Goal: Information Seeking & Learning: Learn about a topic

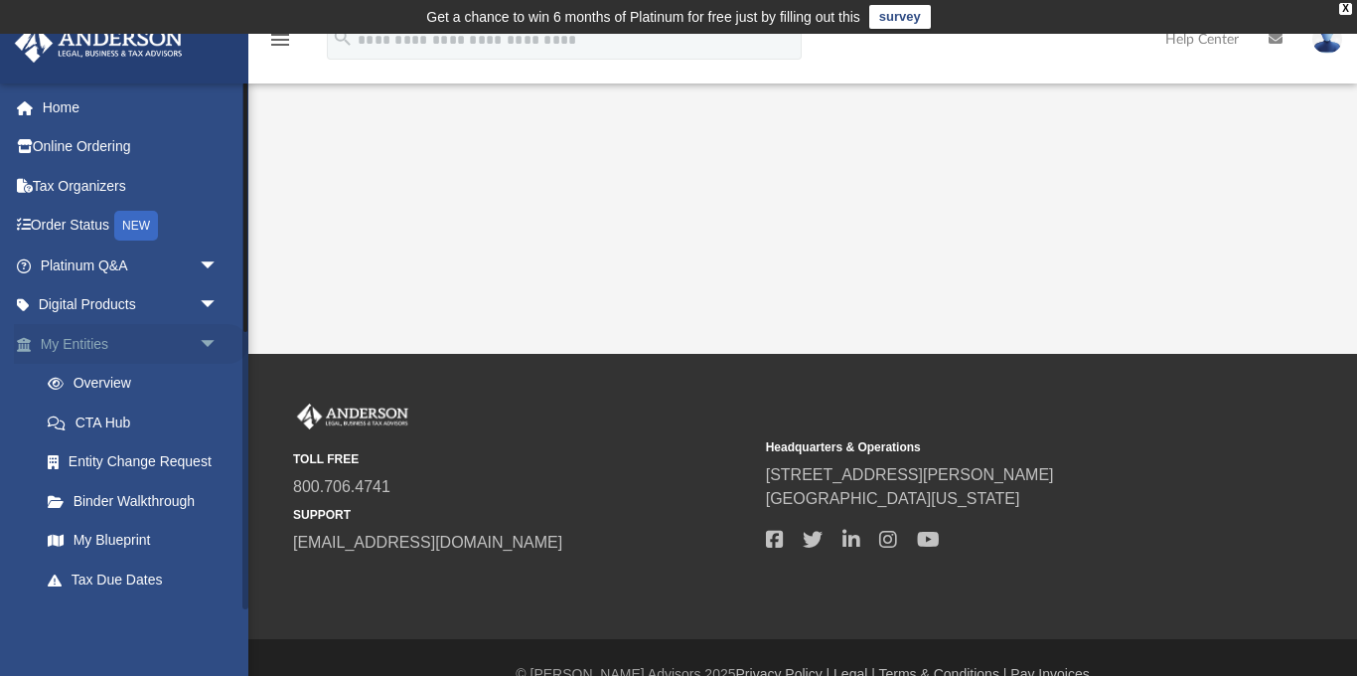
click at [205, 346] on span "arrow_drop_down" at bounding box center [219, 344] width 40 height 41
click at [205, 346] on span "arrow_drop_up" at bounding box center [219, 344] width 40 height 41
click at [116, 263] on link "Platinum Q&A arrow_drop_down" at bounding box center [131, 265] width 234 height 40
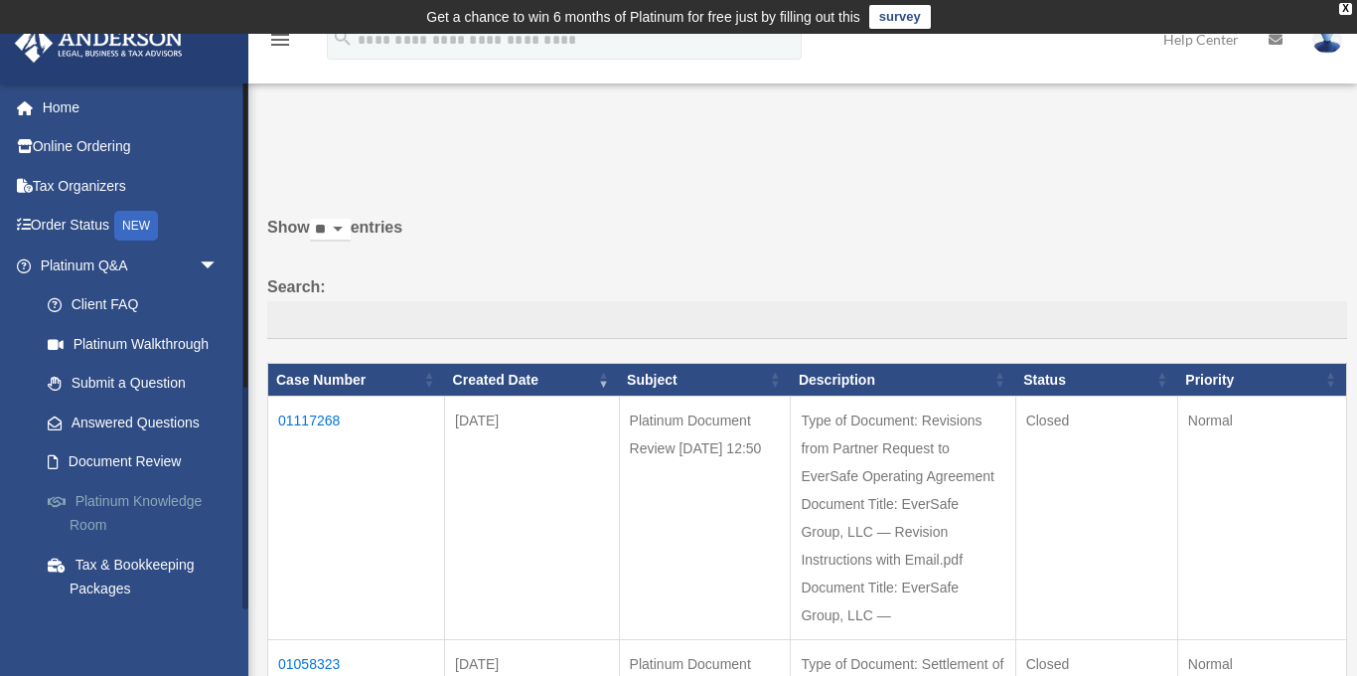
click at [139, 500] on link "Platinum Knowledge Room" at bounding box center [138, 513] width 221 height 64
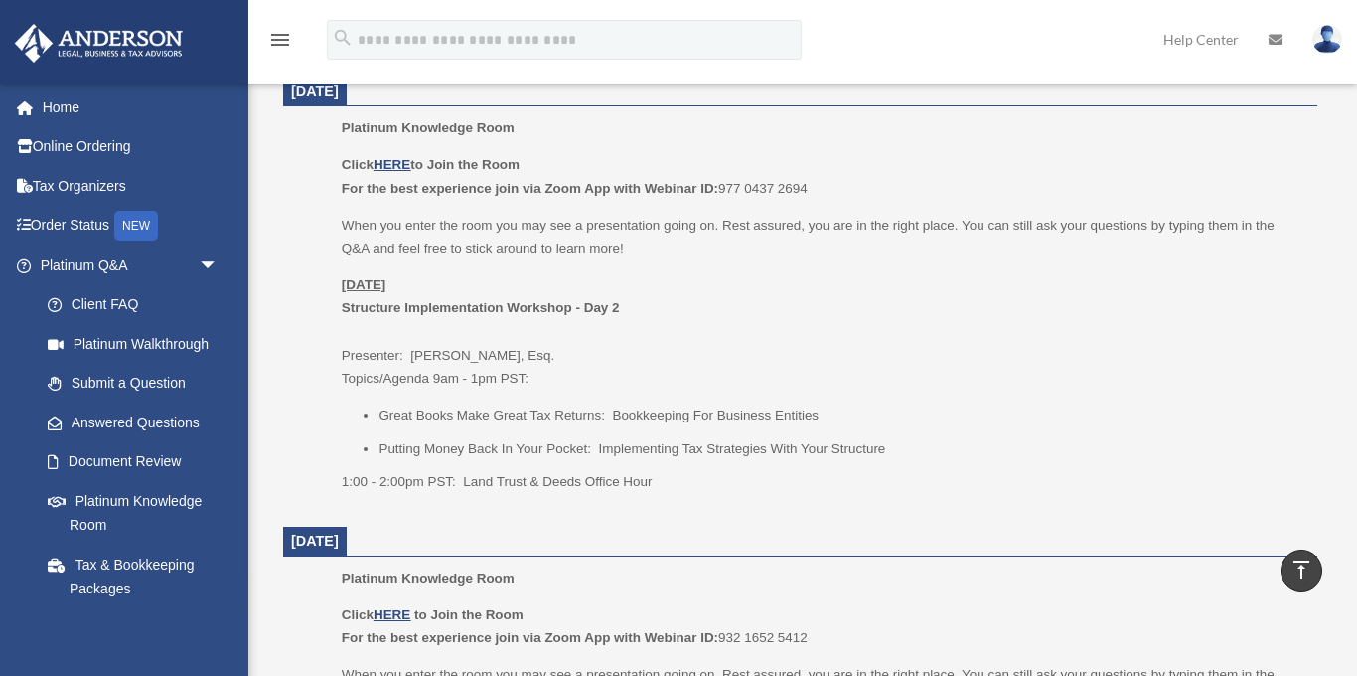
scroll to position [868, 0]
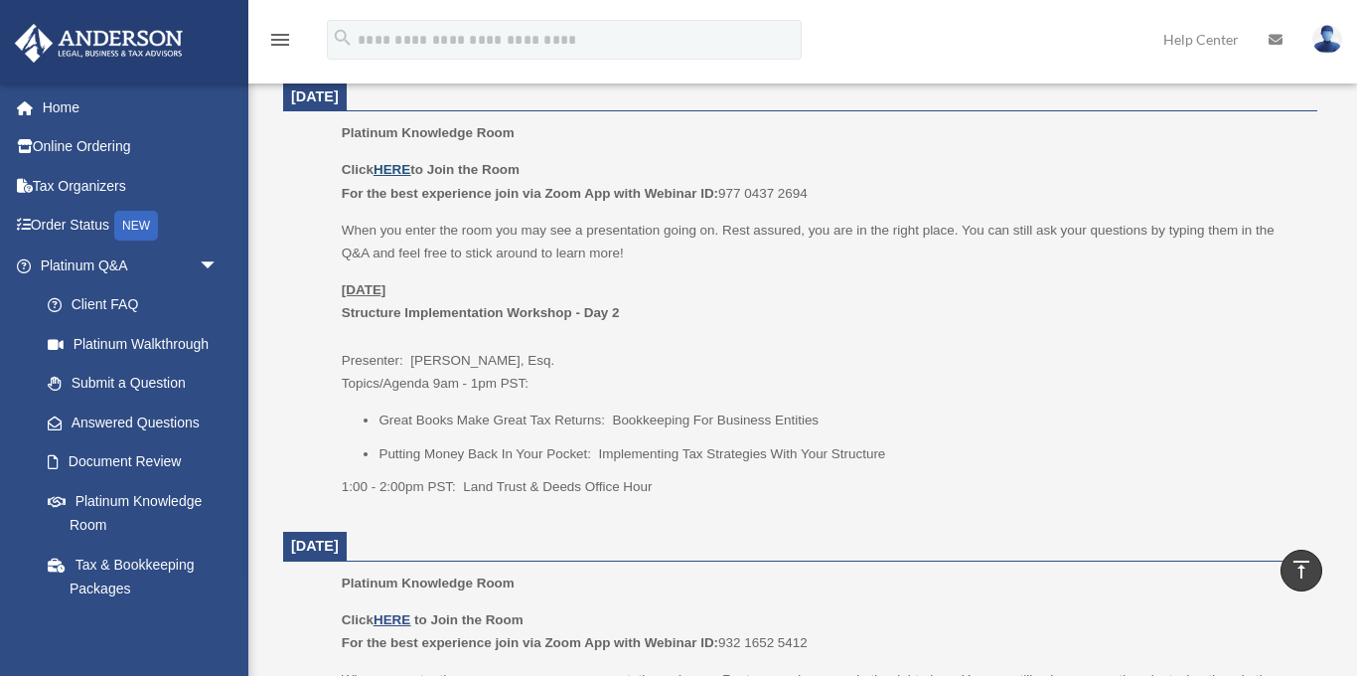
click at [399, 169] on u "HERE" at bounding box center [392, 169] width 37 height 15
